Goal: Transaction & Acquisition: Purchase product/service

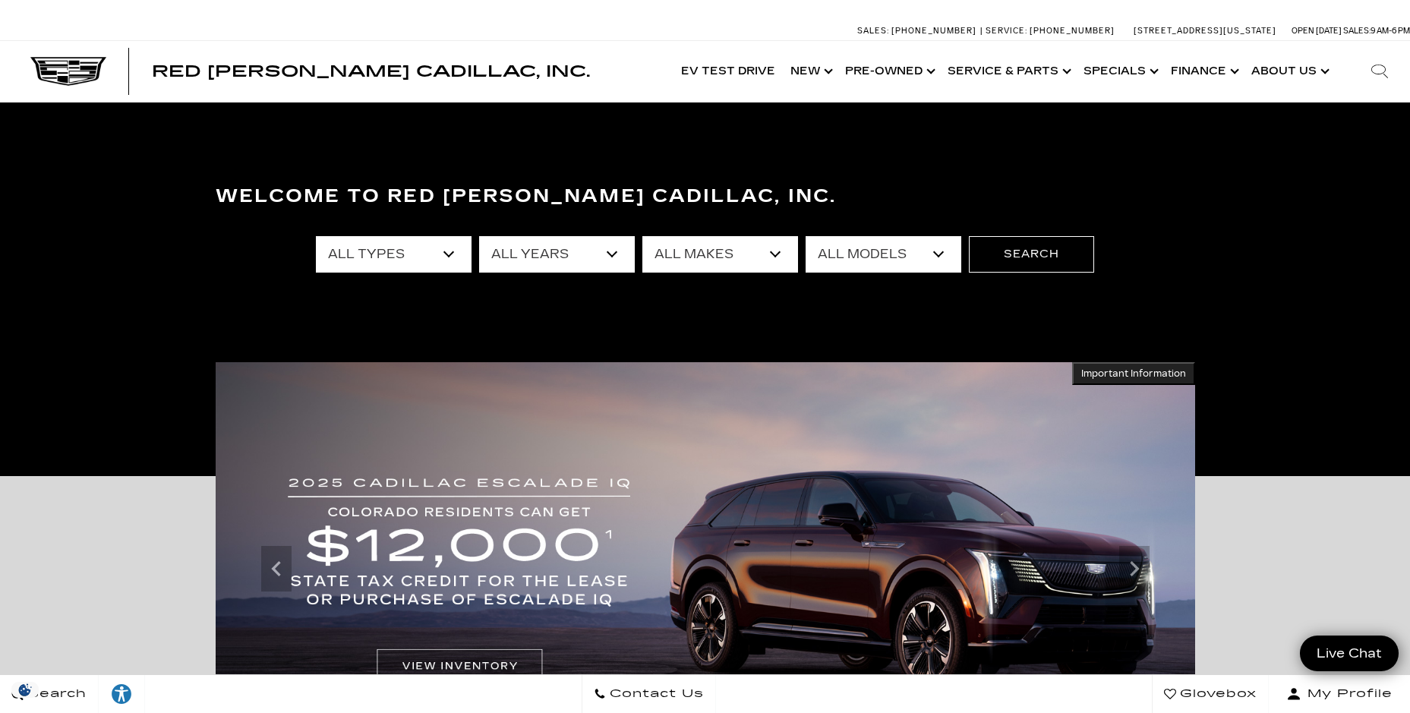
click at [440, 251] on select "All Types New Used Certified Used Demo" at bounding box center [394, 254] width 156 height 36
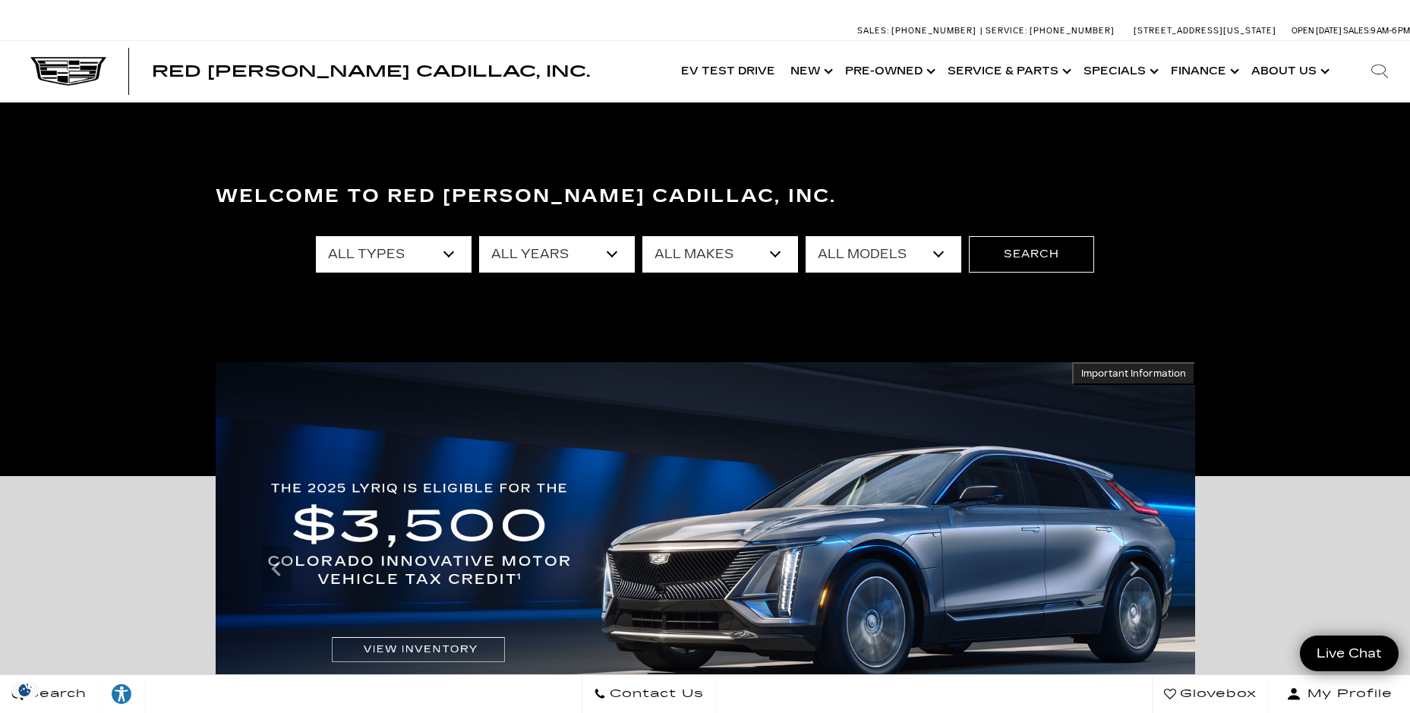
select select "Used"
click at [316, 236] on select "All Types New Used Certified Used Demo" at bounding box center [394, 254] width 156 height 36
click at [553, 257] on select "All Years 2025 2024 2023 2022 2021 2020 2019 2018 2017 2015 2011 2008" at bounding box center [557, 254] width 156 height 36
click at [719, 249] on select "All Makes Audi BMW Buick Cadillac Chevrolet Ford Honda Jeep Land Rover Lexus Me…" at bounding box center [720, 254] width 156 height 36
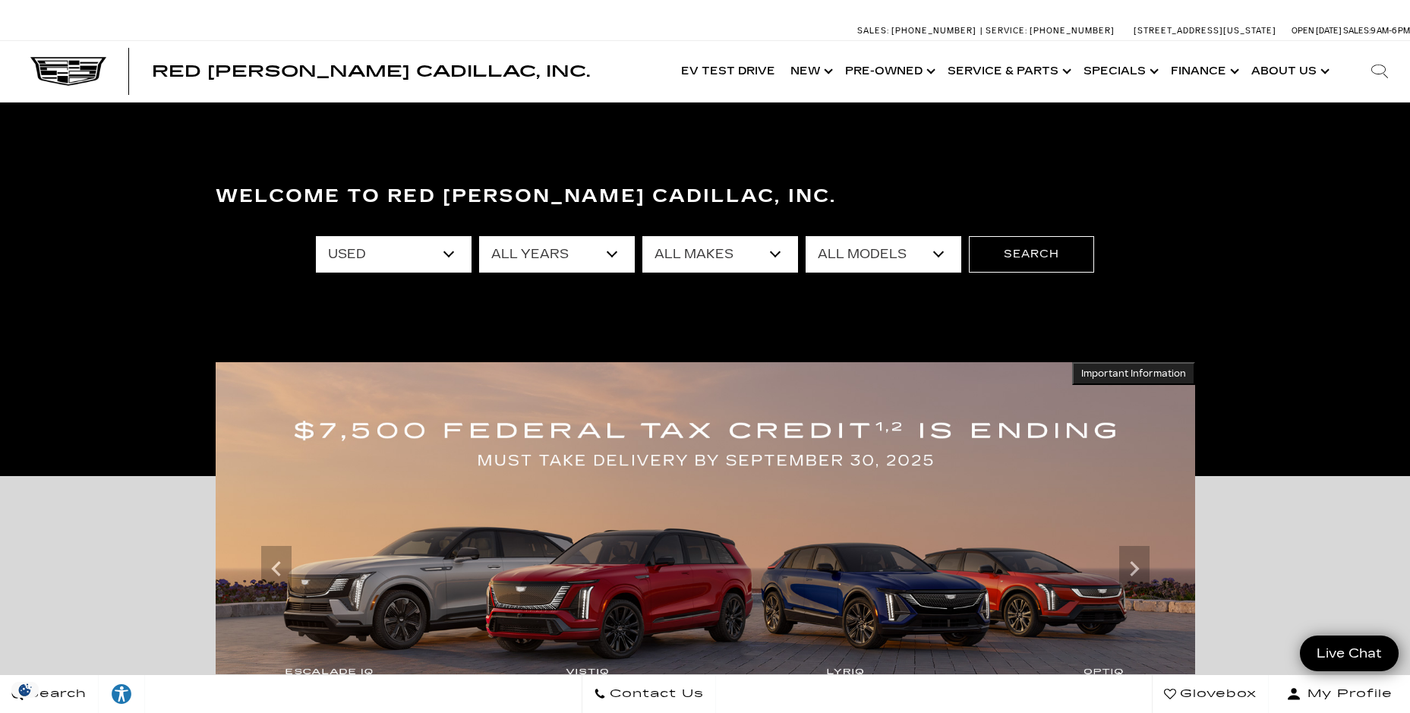
click at [719, 249] on select "All Makes Audi BMW Buick Cadillac Chevrolet Ford Honda Jeep Land Rover Lexus Me…" at bounding box center [720, 254] width 156 height 36
click at [1024, 259] on button "Search" at bounding box center [1031, 254] width 125 height 36
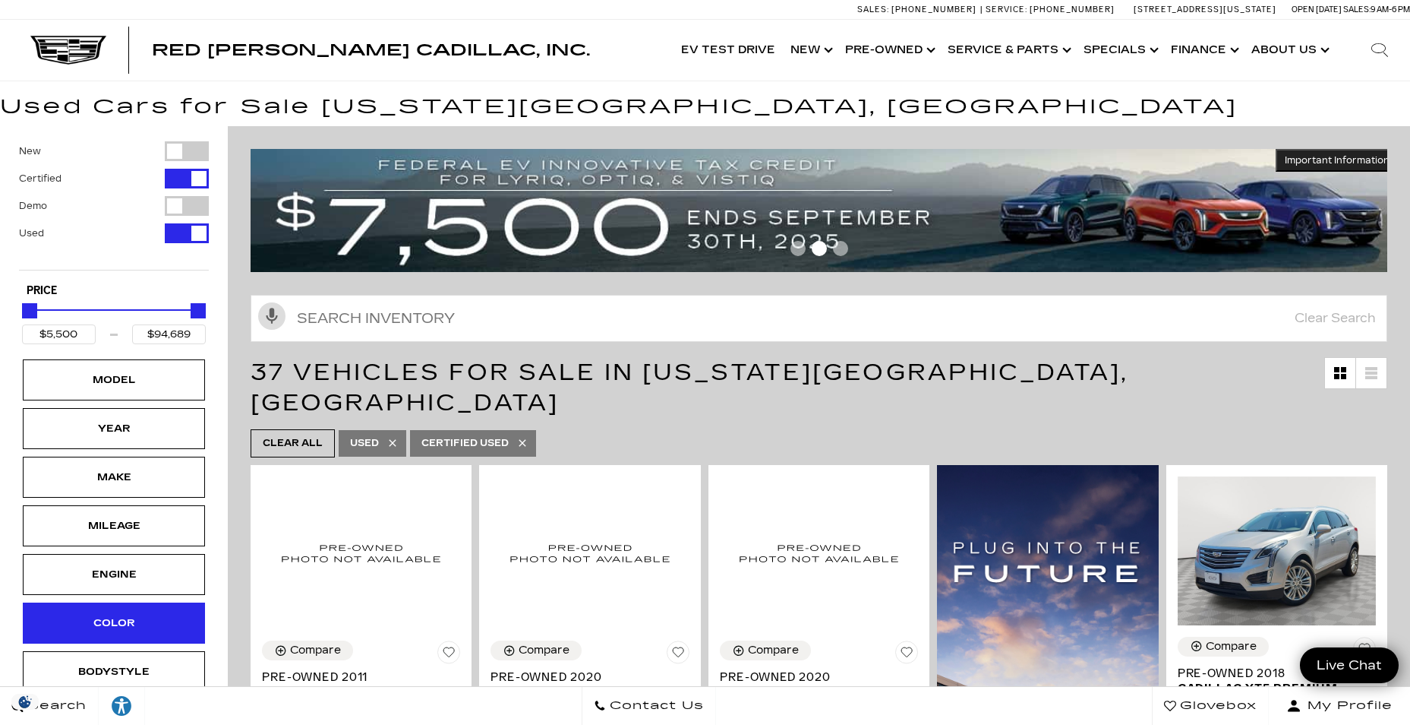
scroll to position [76, 0]
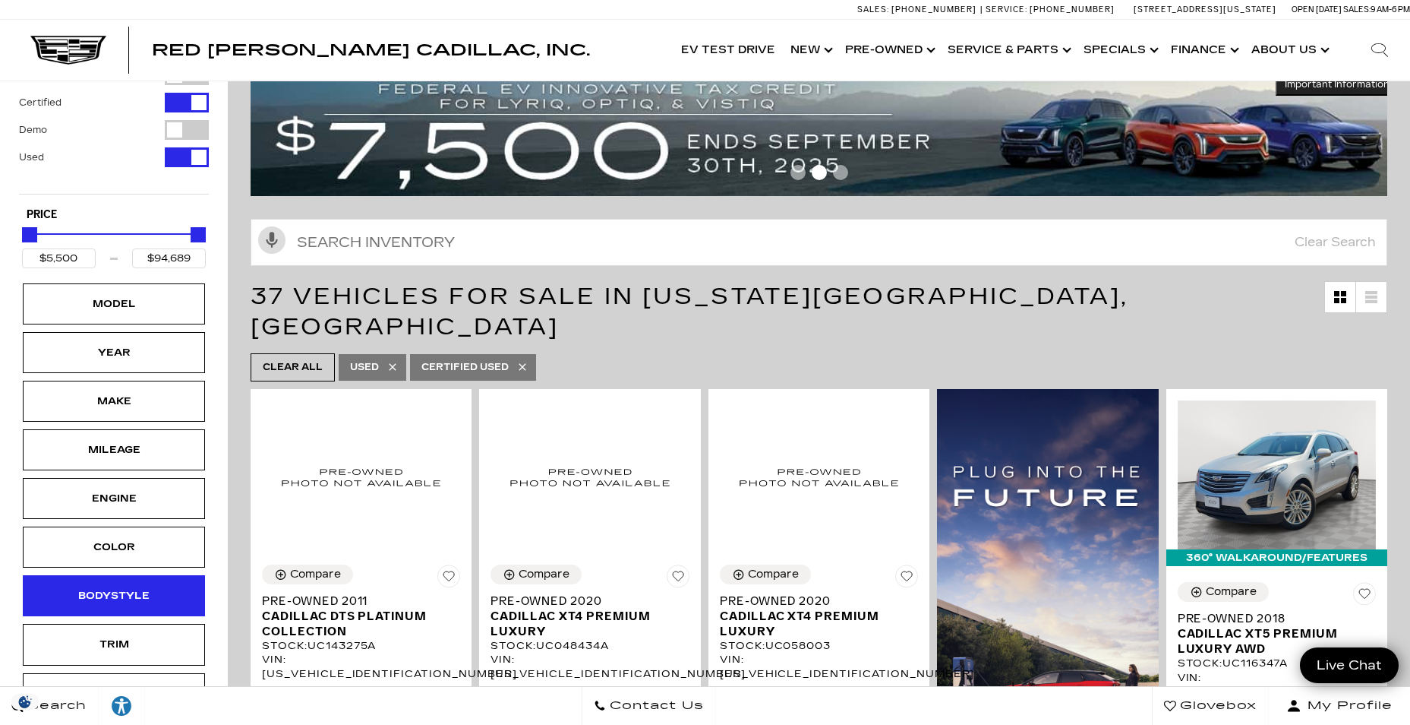
drag, startPoint x: 137, startPoint y: 586, endPoint x: 147, endPoint y: 575, distance: 14.5
click at [137, 586] on div "Bodystyle" at bounding box center [114, 595] width 182 height 41
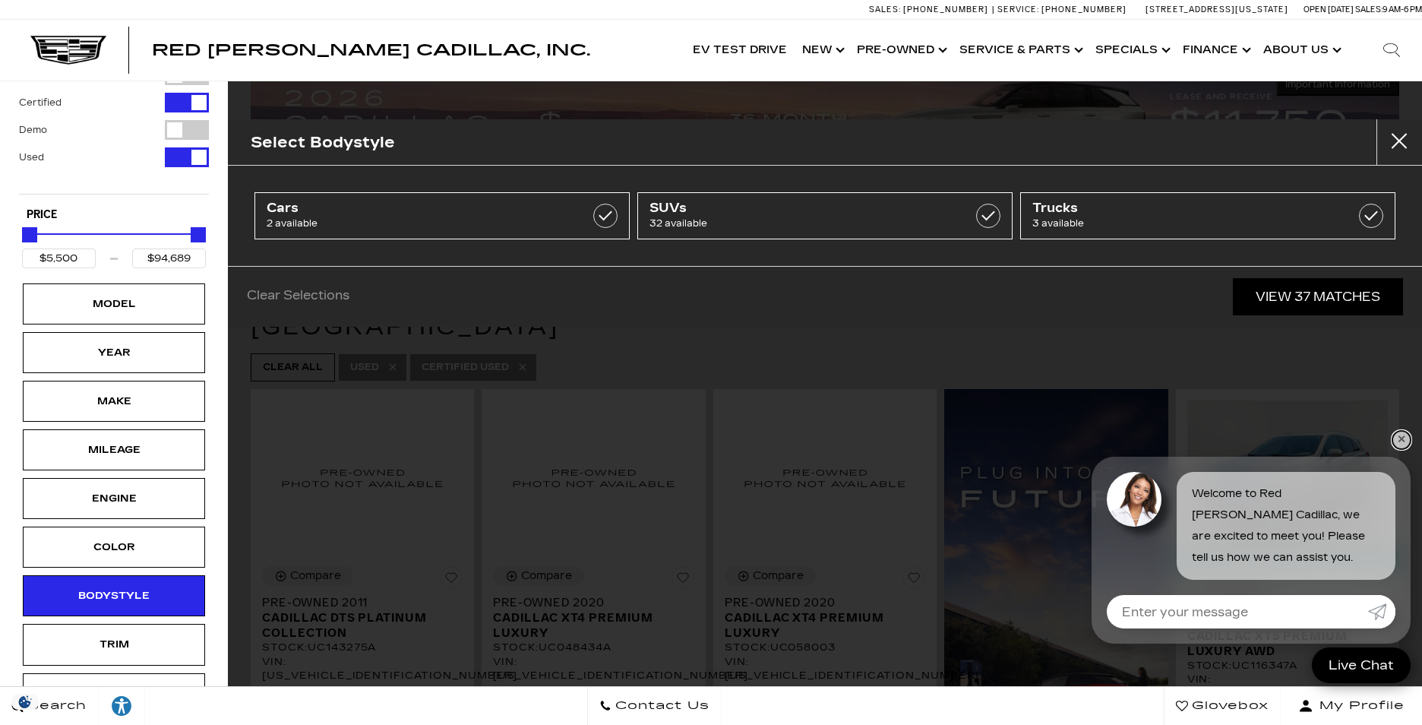
click at [1400, 440] on link "✕" at bounding box center [1401, 440] width 18 height 18
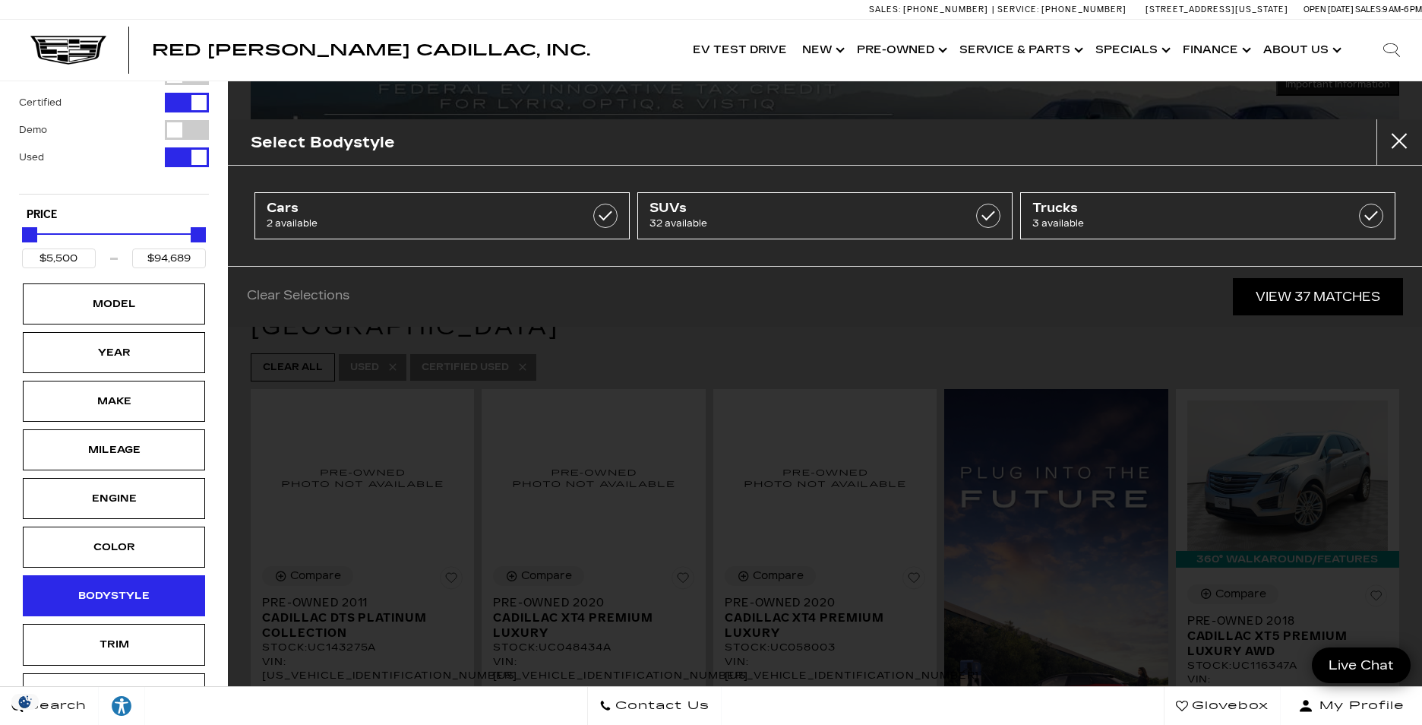
click at [127, 598] on div "Bodystyle" at bounding box center [114, 595] width 76 height 17
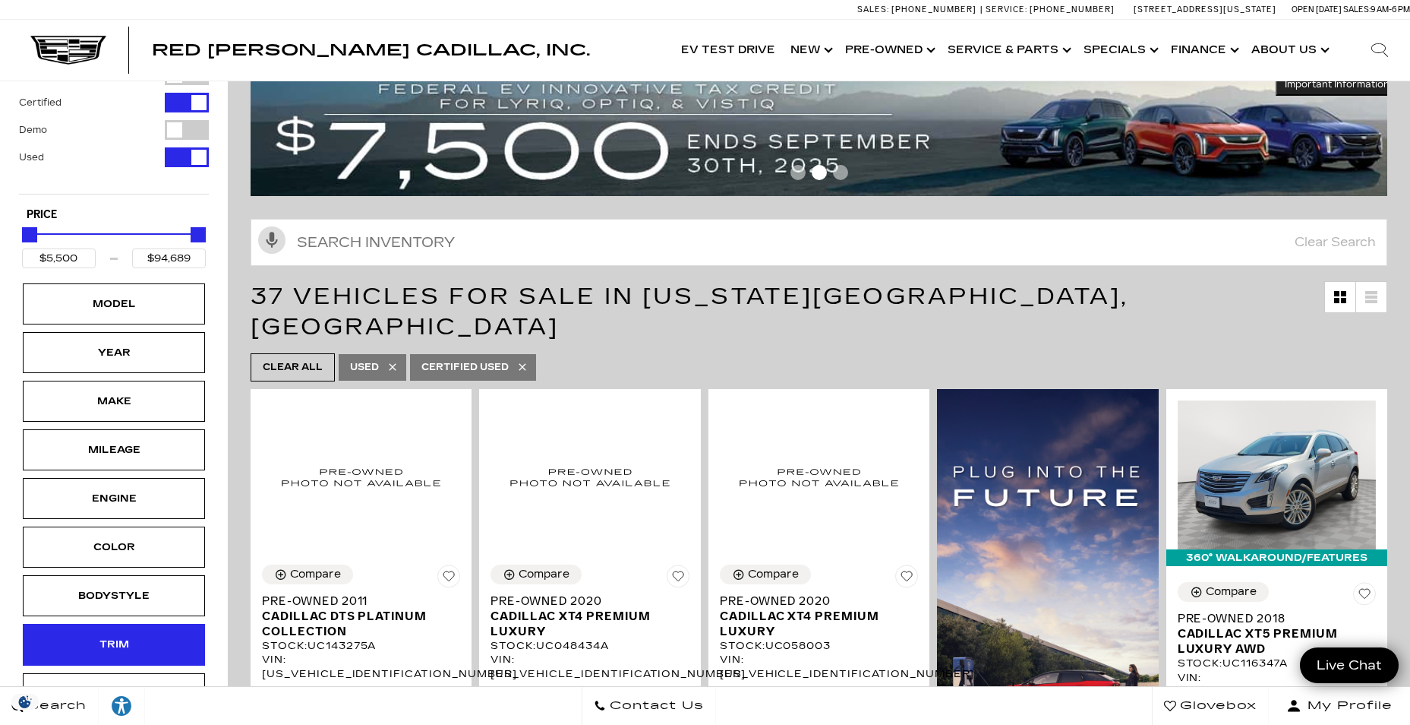
click at [130, 640] on div "Trim" at bounding box center [114, 644] width 76 height 17
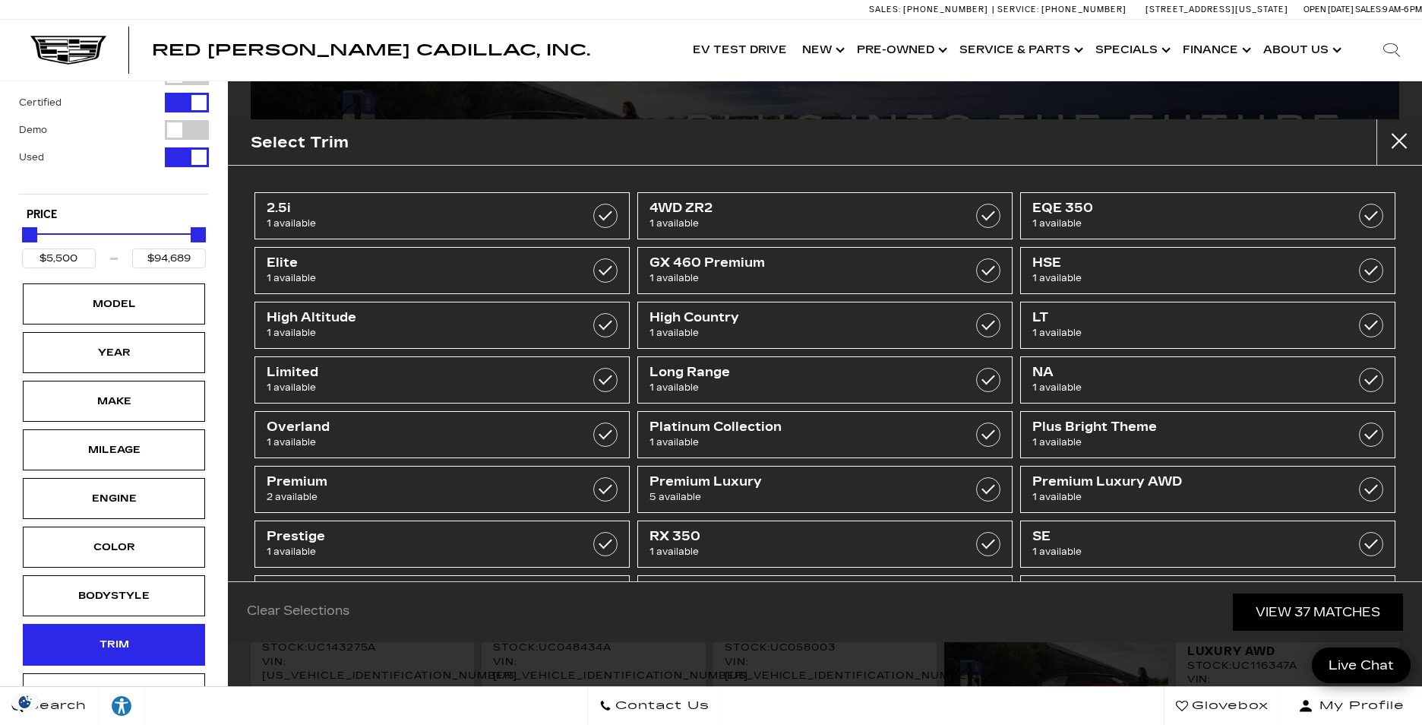
click at [136, 640] on div "Trim" at bounding box center [114, 644] width 76 height 17
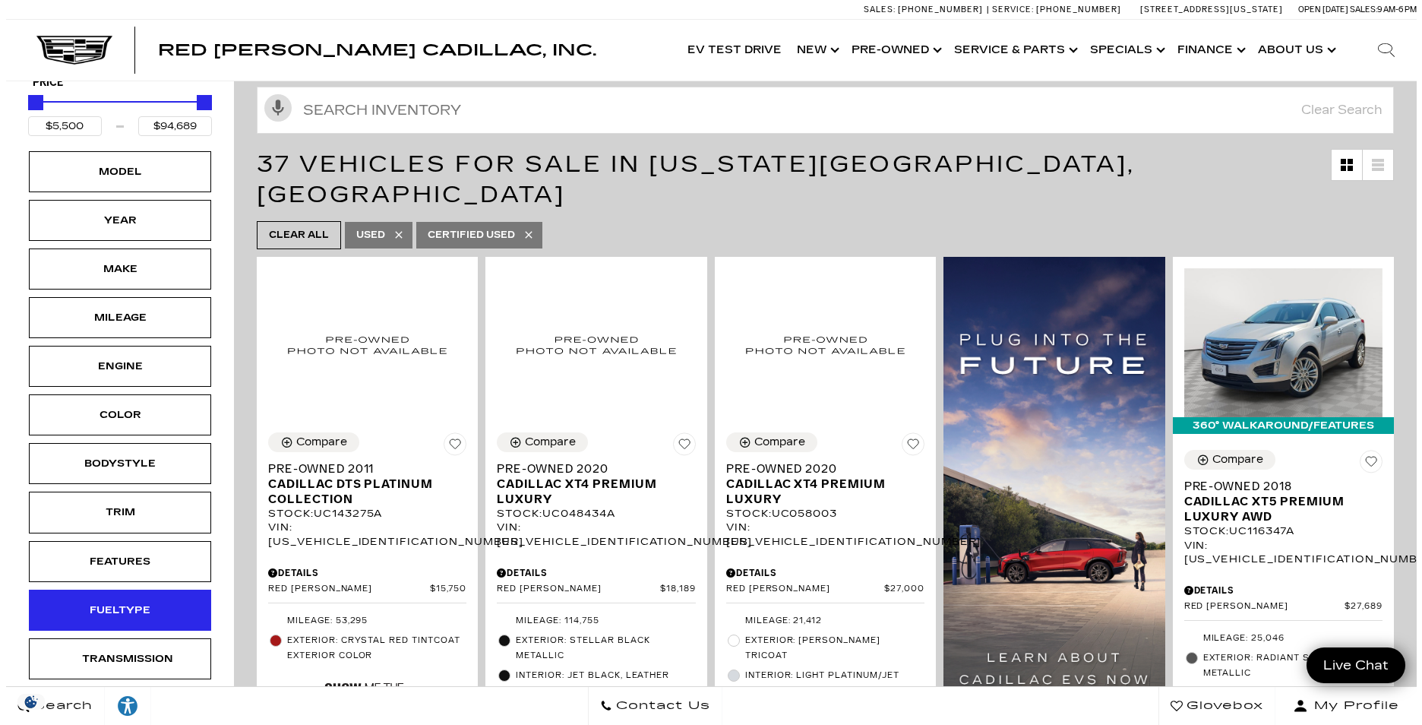
scroll to position [228, 0]
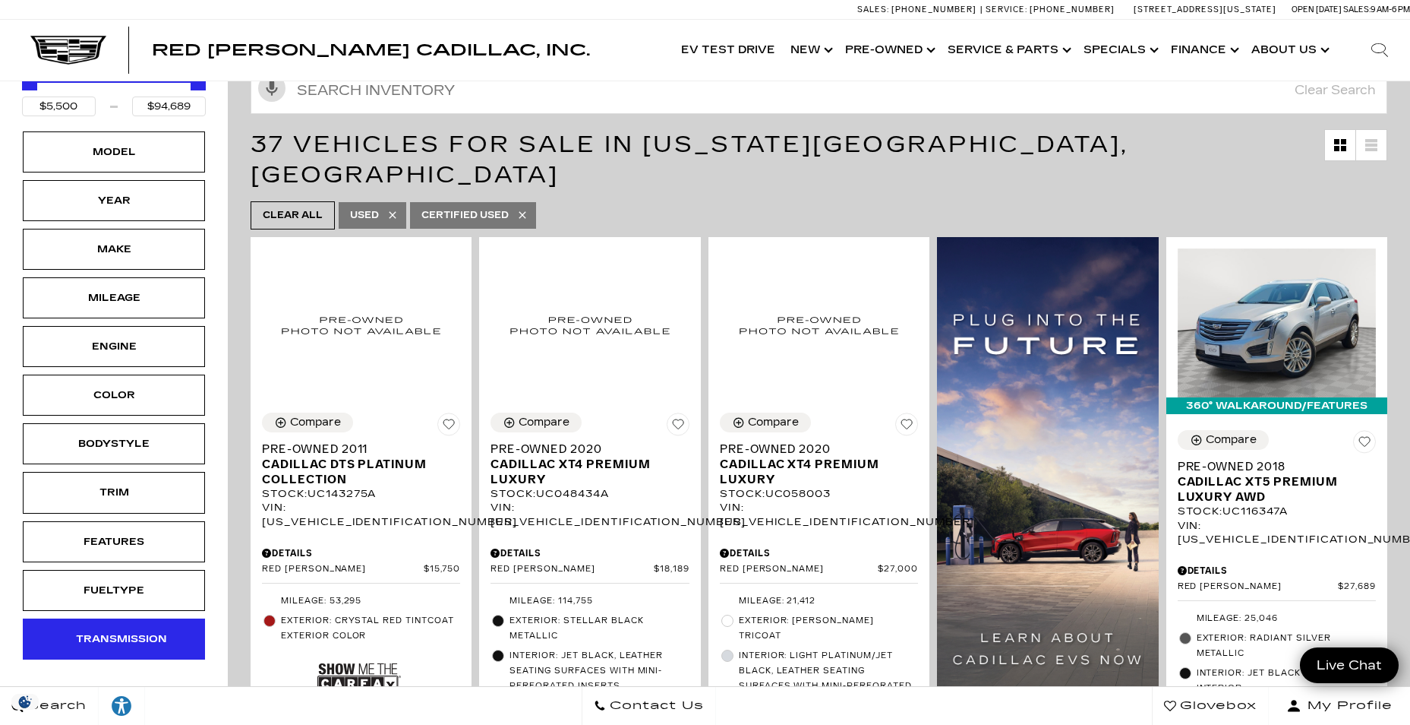
click at [131, 627] on div "Transmission" at bounding box center [114, 638] width 182 height 41
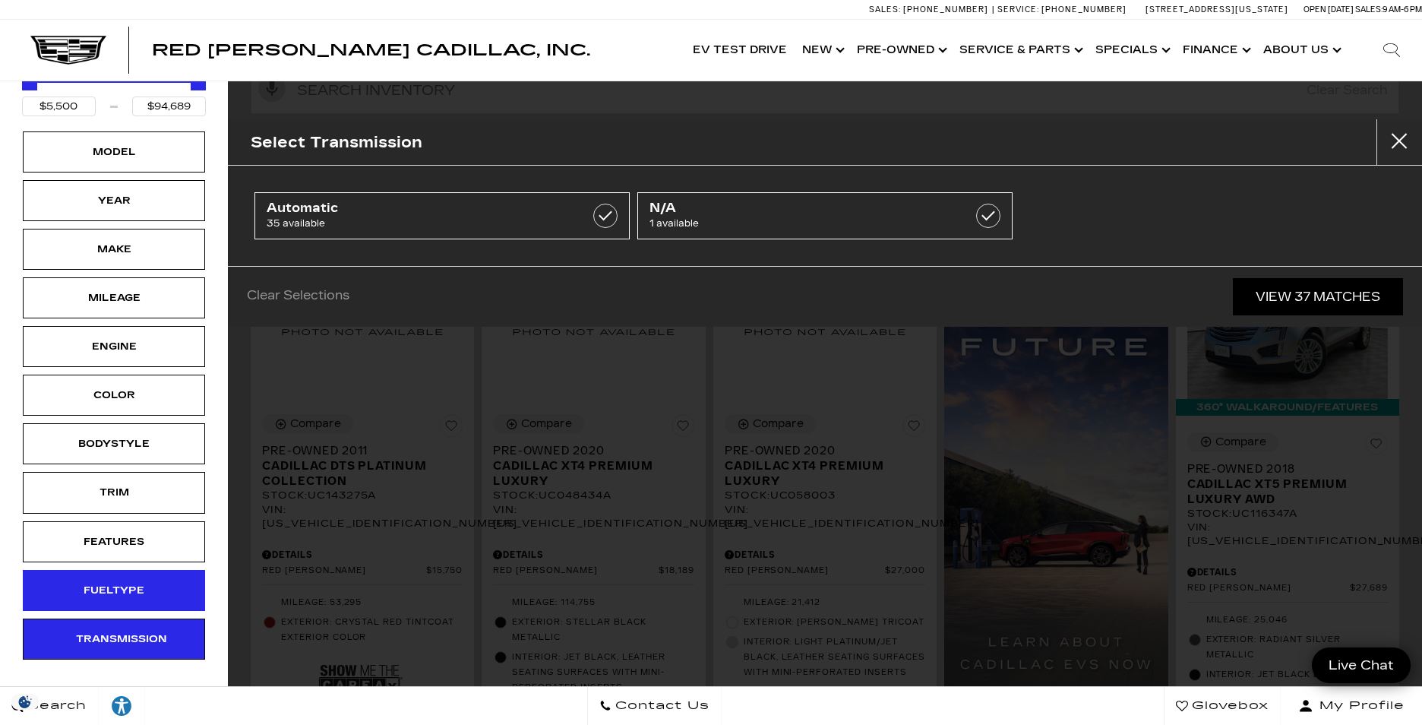
click at [131, 597] on div "Fueltype" at bounding box center [114, 590] width 76 height 17
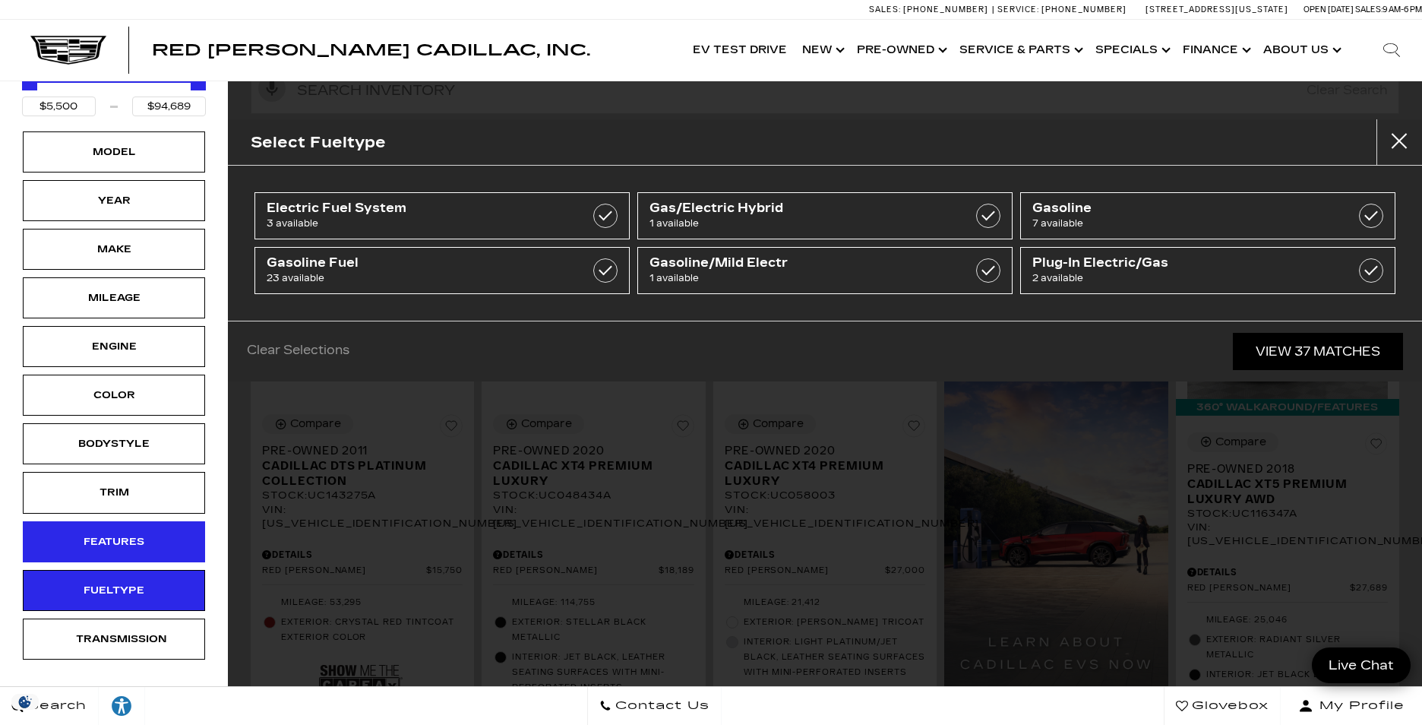
click at [140, 549] on div "Features" at bounding box center [114, 541] width 76 height 17
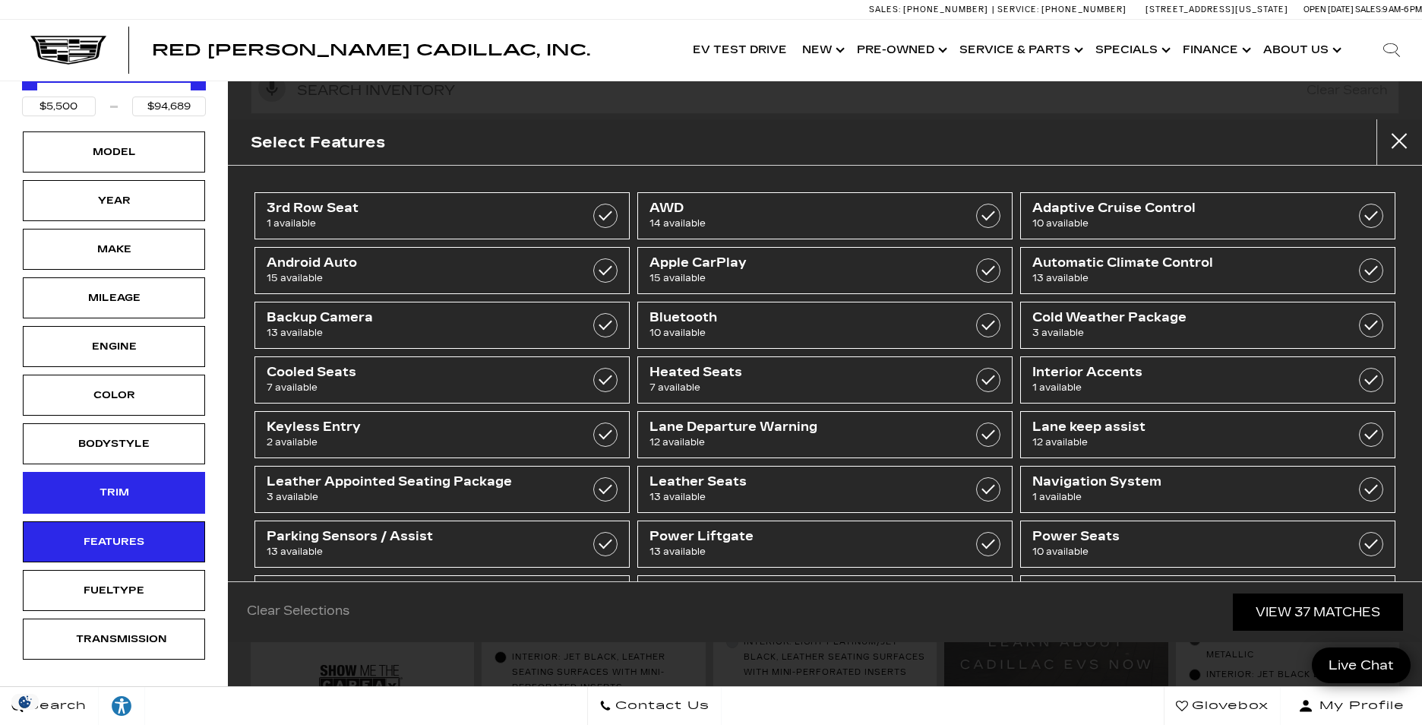
click at [143, 500] on div "Trim" at bounding box center [114, 492] width 76 height 17
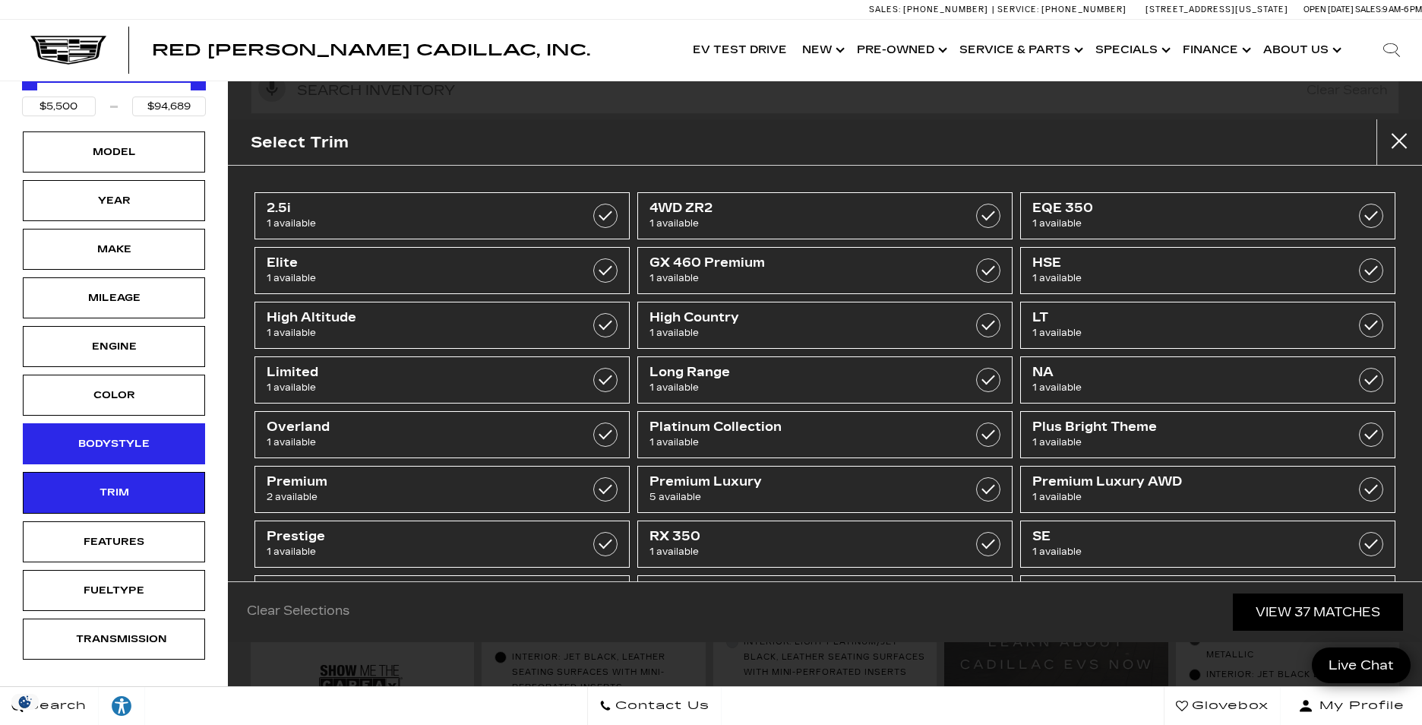
click at [140, 434] on div "Bodystyle" at bounding box center [114, 443] width 182 height 41
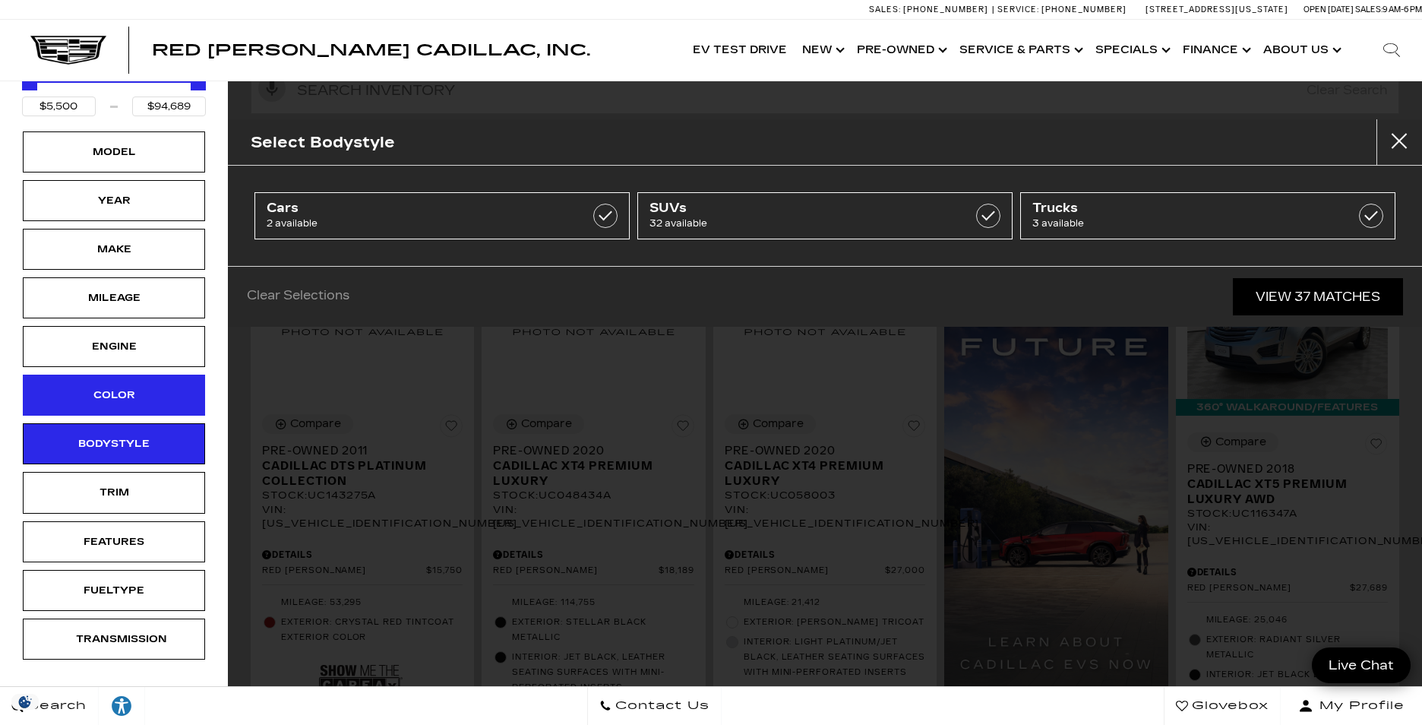
click at [131, 409] on div "Color" at bounding box center [114, 394] width 182 height 41
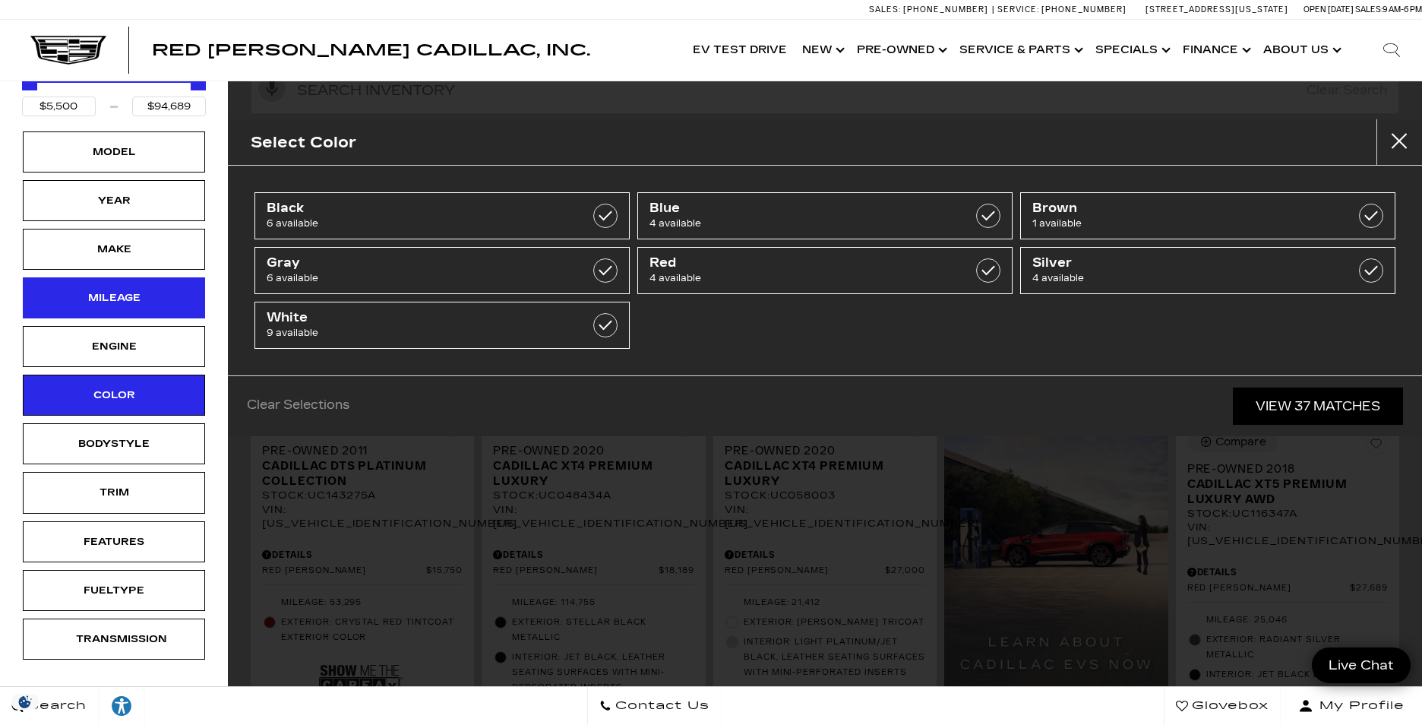
click at [131, 284] on div "Mileage" at bounding box center [114, 297] width 182 height 41
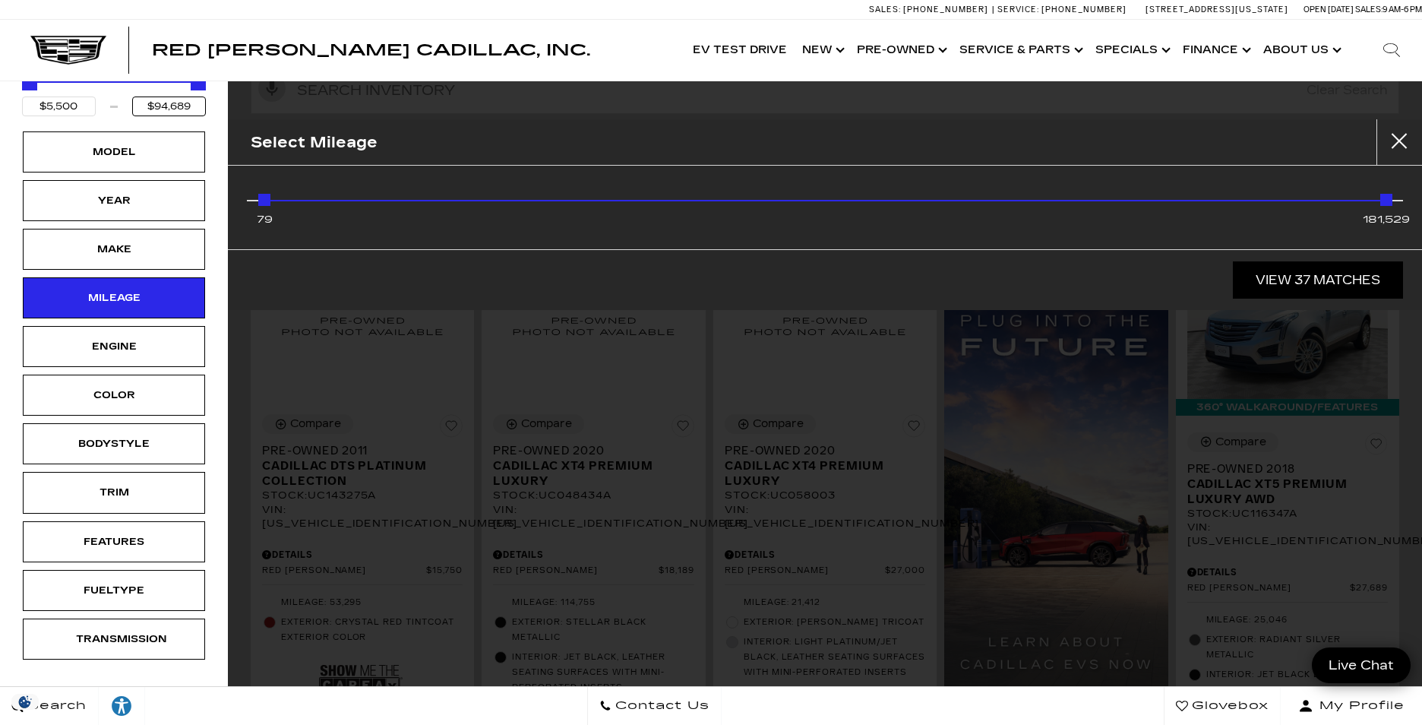
click at [194, 100] on input "$94,689" at bounding box center [169, 106] width 74 height 20
type input "$"
type input "$22,000"
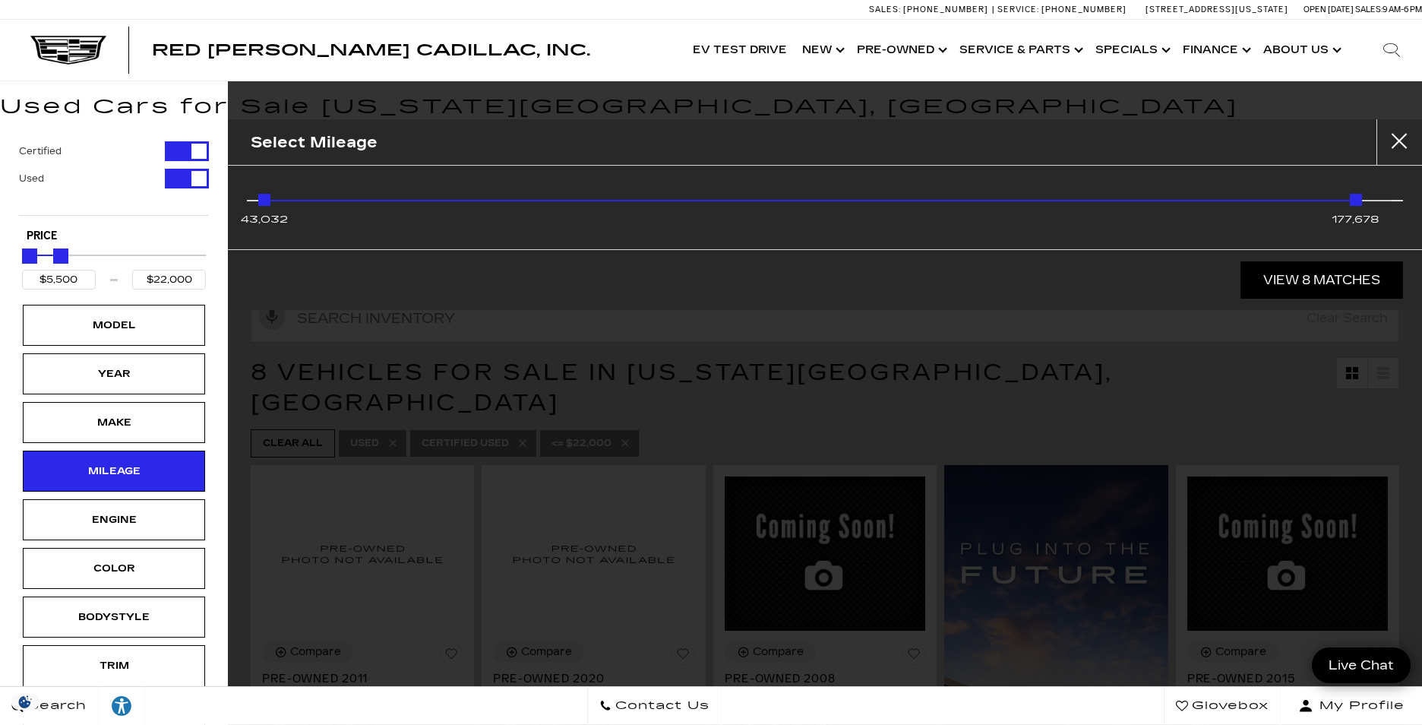
click at [138, 204] on div "Certified Used" at bounding box center [114, 178] width 190 height 74
click at [1401, 137] on button "Close" at bounding box center [1399, 142] width 46 height 46
